Goal: Find contact information: Find contact information

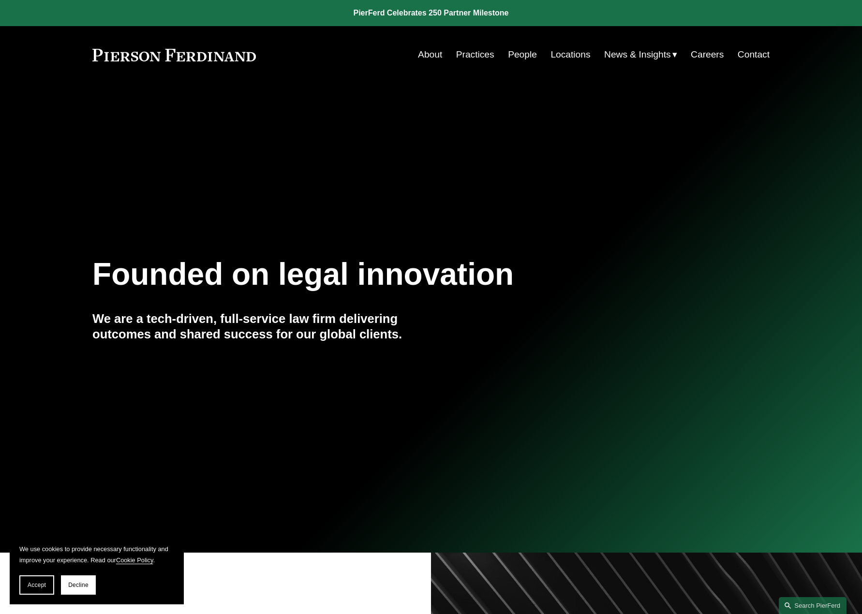
click at [574, 55] on link "Locations" at bounding box center [570, 54] width 40 height 18
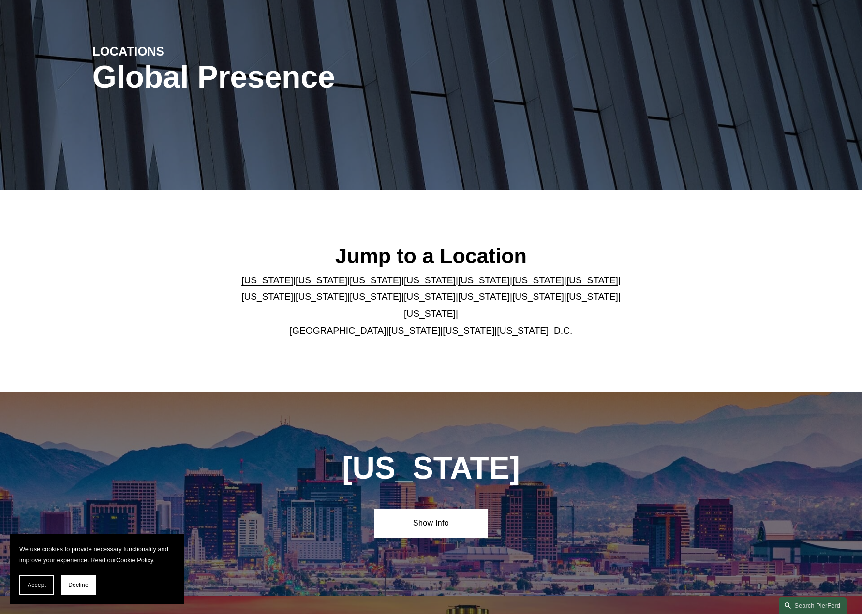
scroll to position [97, 0]
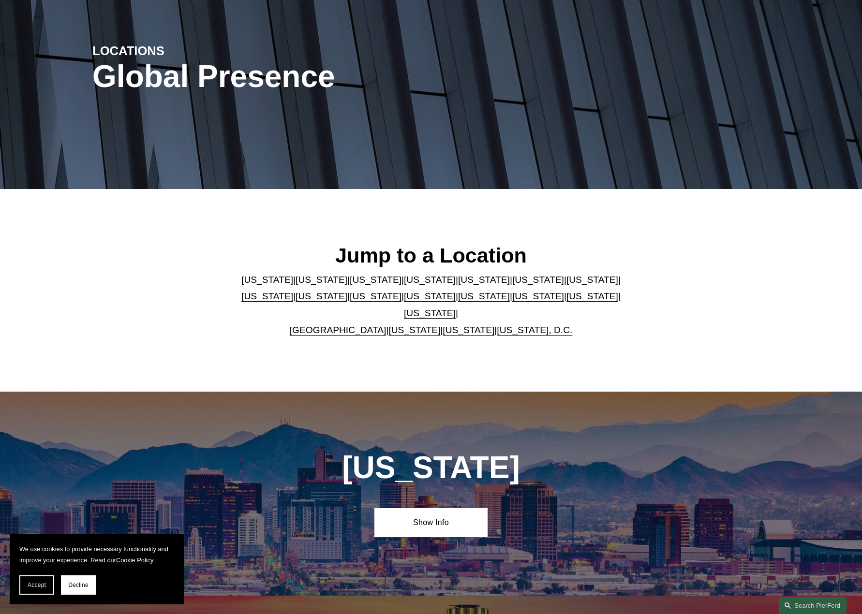
click at [306, 285] on link "[US_STATE]" at bounding box center [321, 280] width 52 height 10
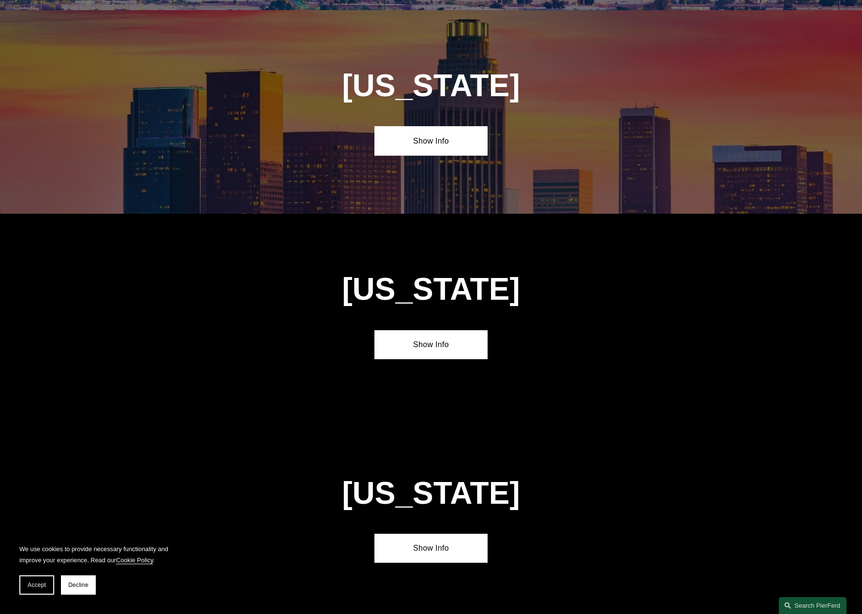
scroll to position [693, 0]
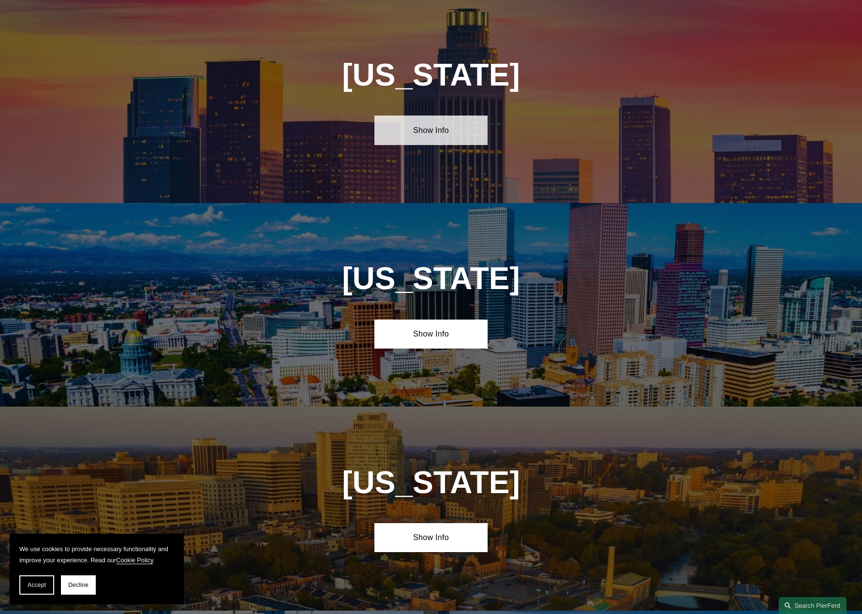
click at [431, 138] on link "Show Info" at bounding box center [430, 130] width 113 height 29
